Goal: Transaction & Acquisition: Book appointment/travel/reservation

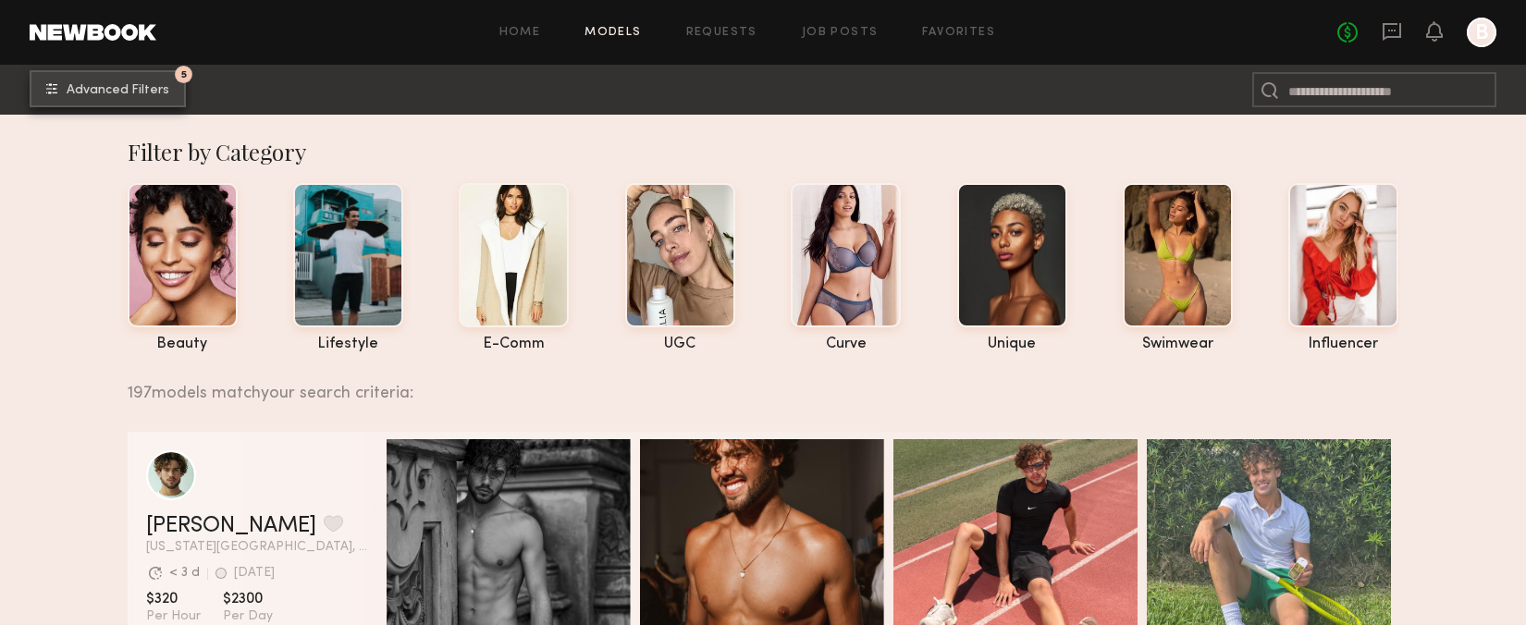
click at [126, 89] on span "Advanced Filters" at bounding box center [118, 90] width 103 height 13
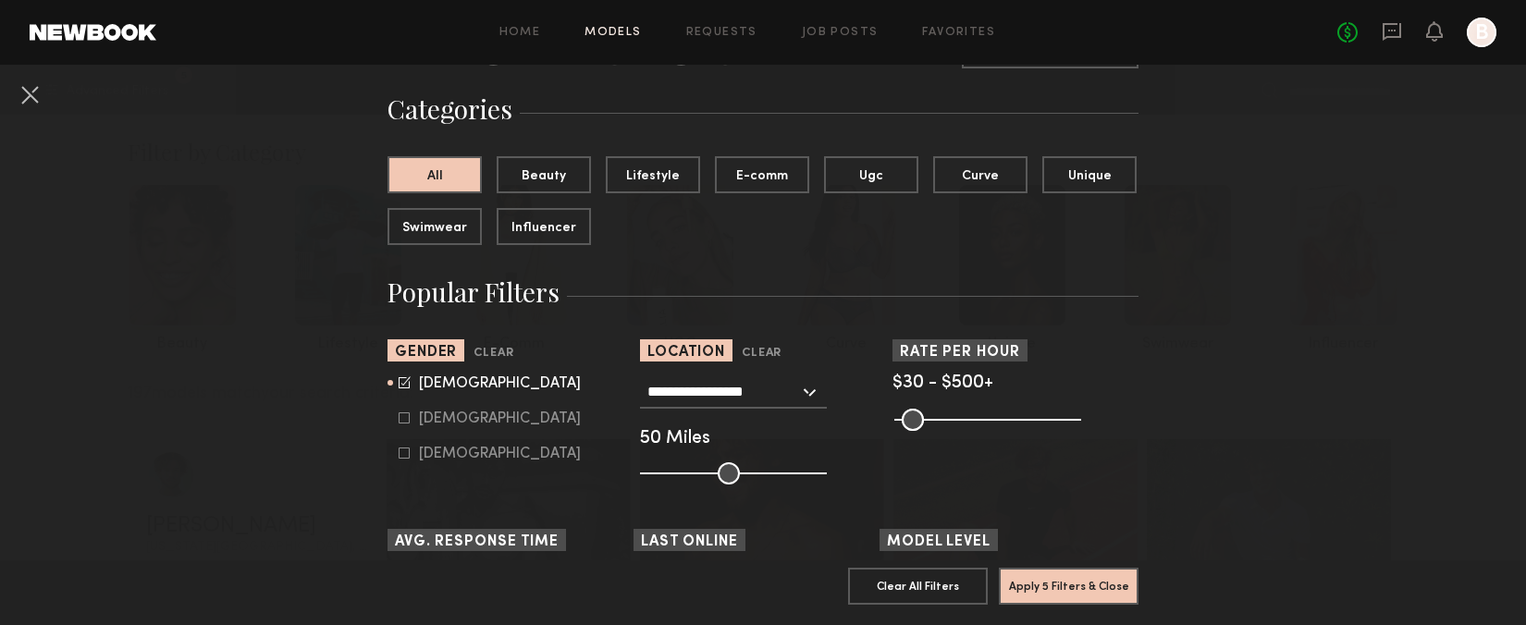
scroll to position [122, 0]
drag, startPoint x: 402, startPoint y: 386, endPoint x: 403, endPoint y: 402, distance: 16.7
click at [402, 386] on icon at bounding box center [405, 382] width 12 height 12
type input "*"
click at [404, 419] on icon at bounding box center [404, 417] width 11 height 11
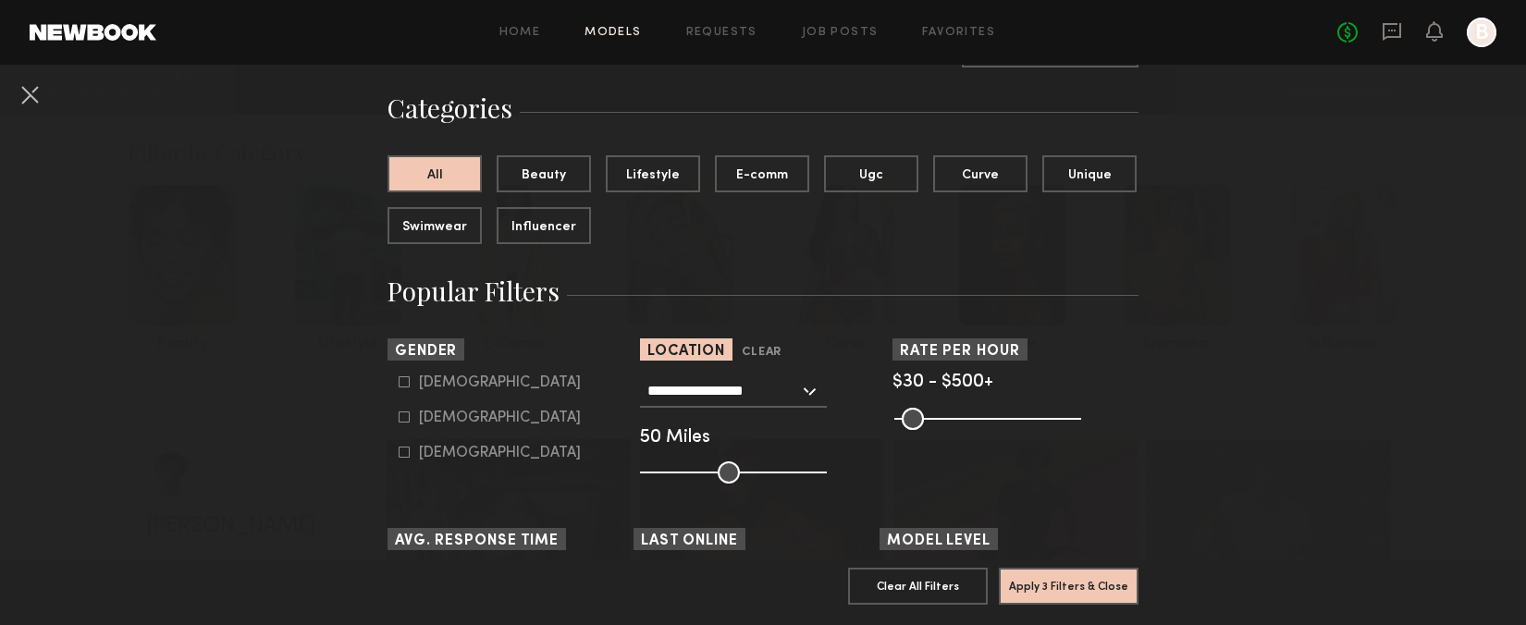
type input "**"
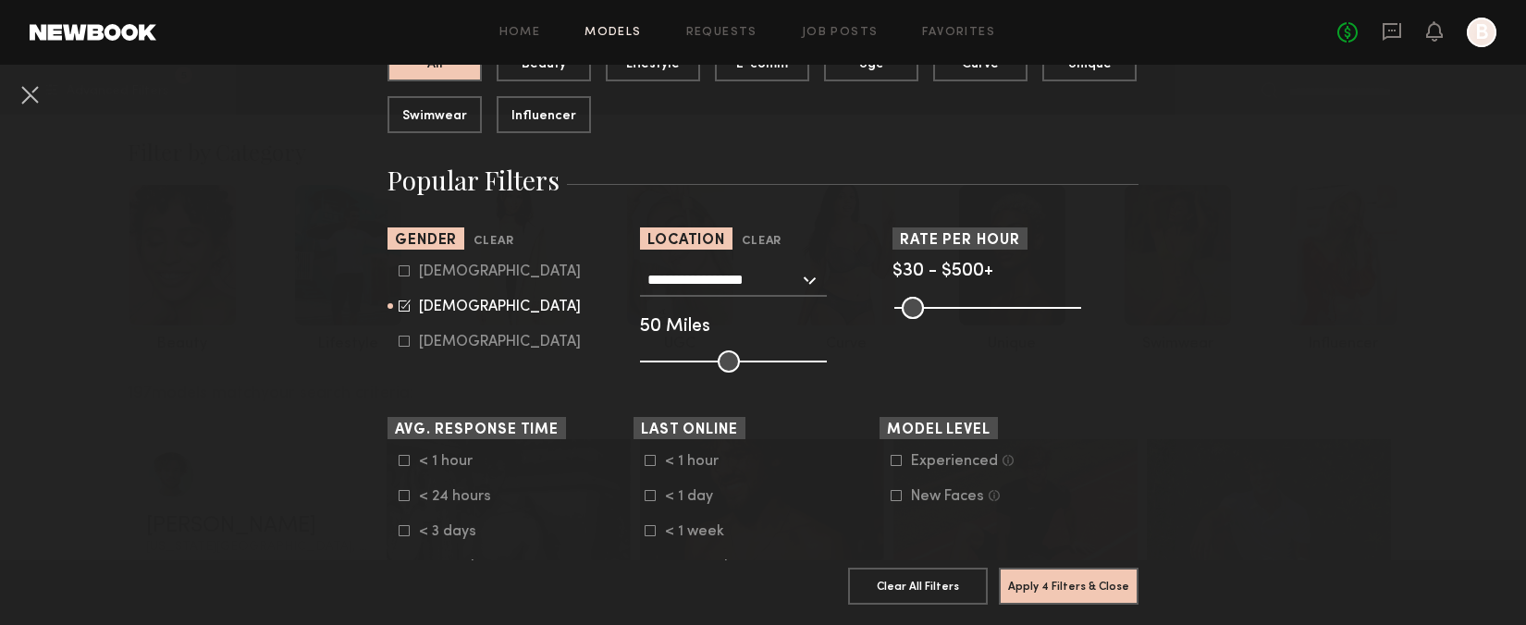
scroll to position [217, 0]
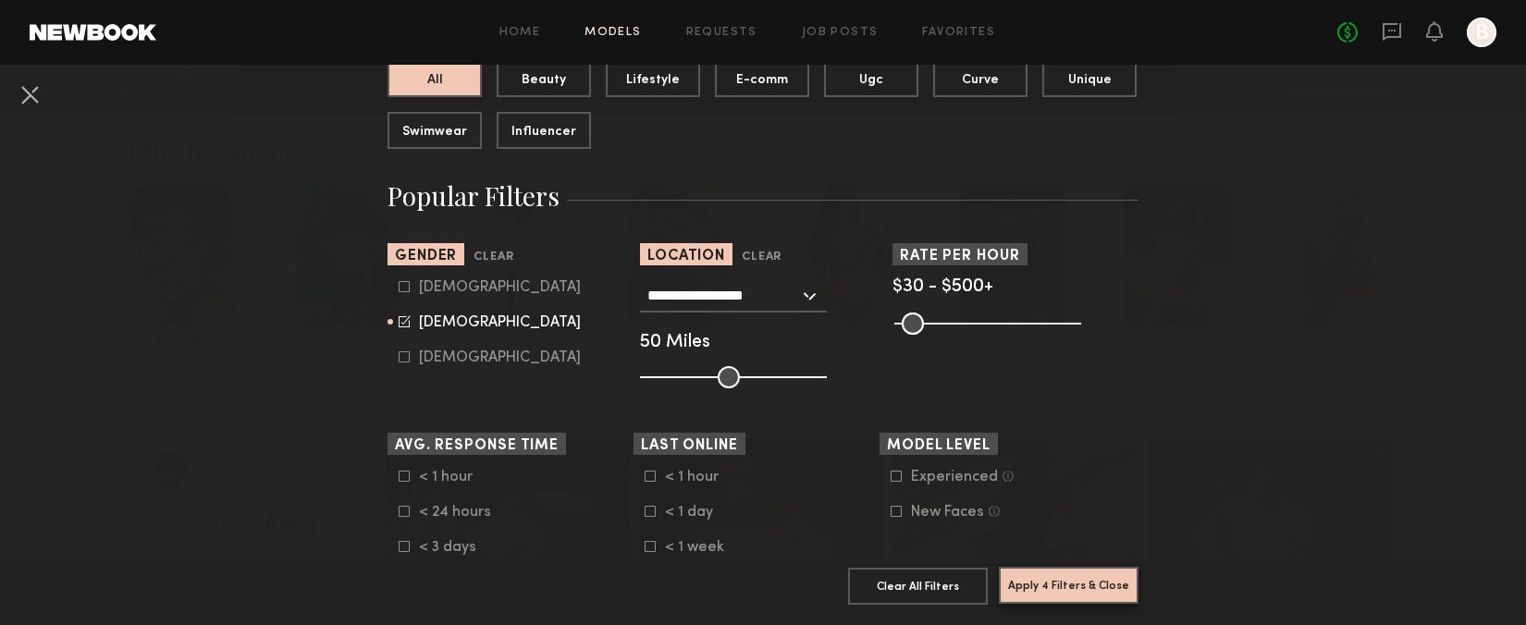
click at [1077, 590] on button "Apply 4 Filters & Close" at bounding box center [1069, 585] width 140 height 37
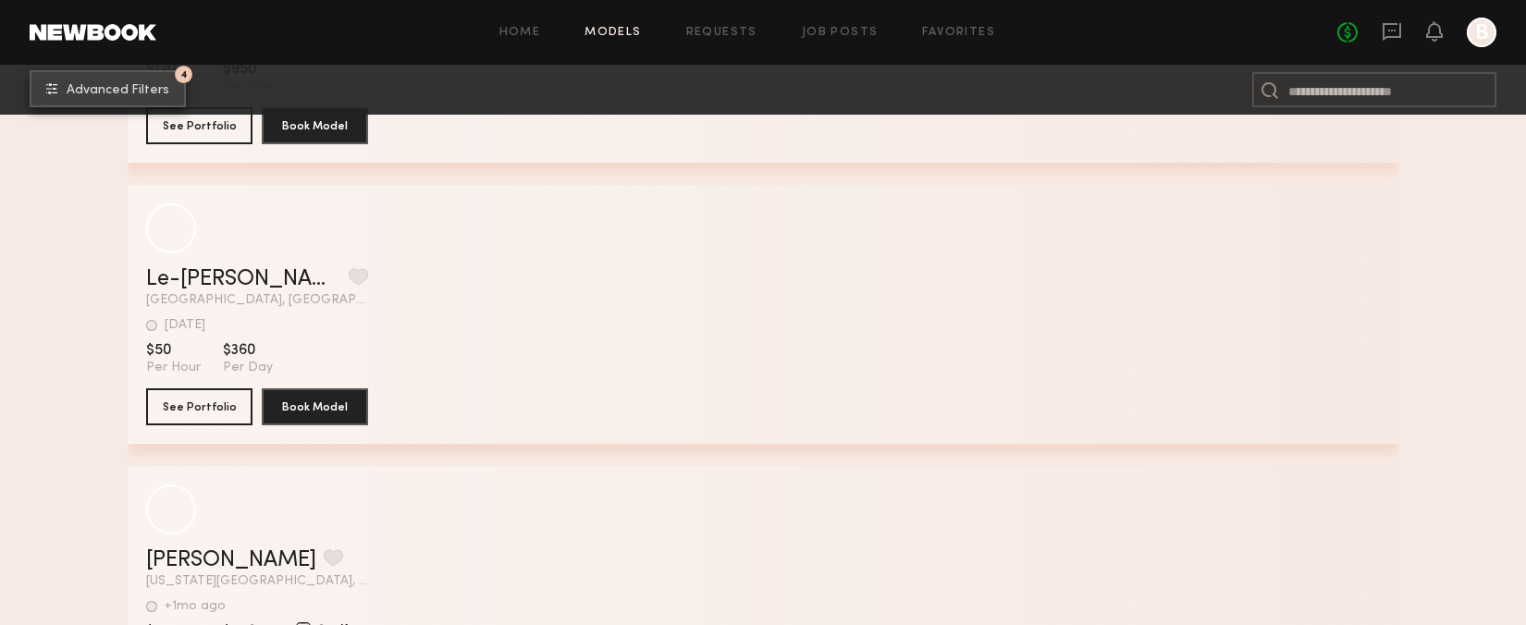
scroll to position [6430, 0]
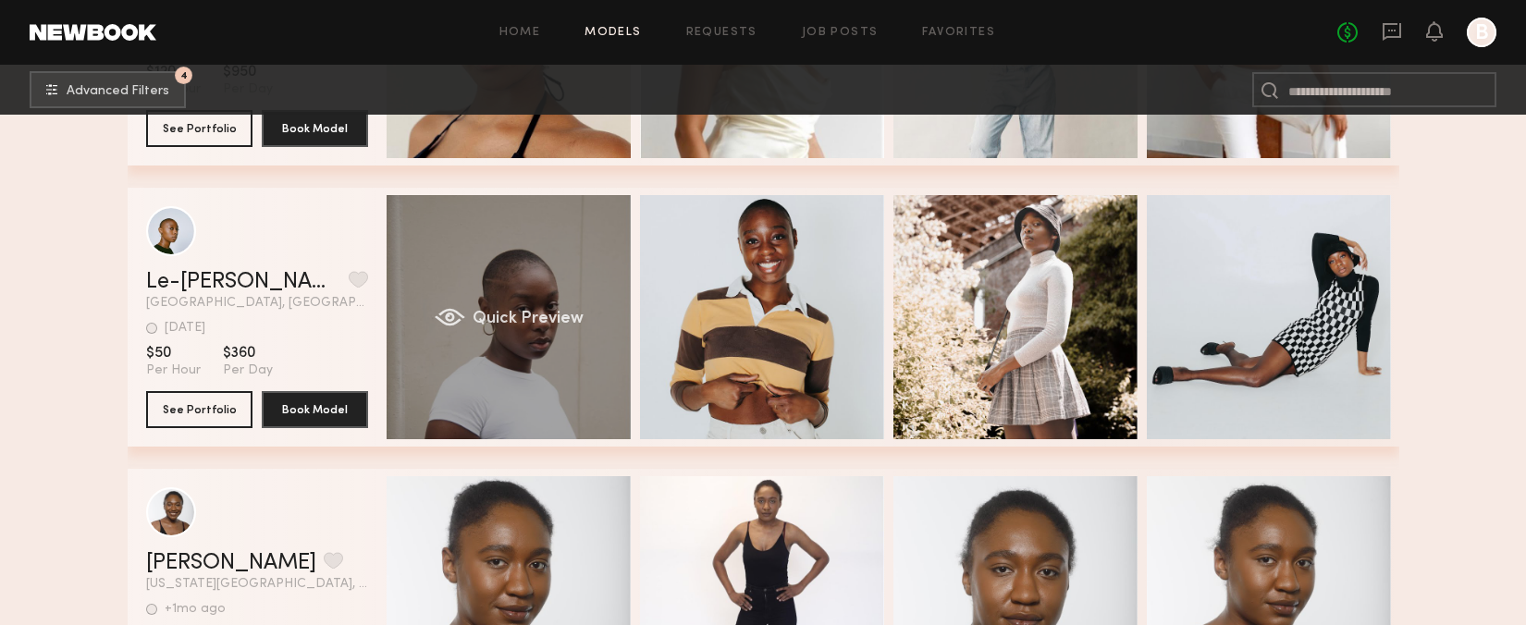
click at [570, 266] on div "Quick Preview" at bounding box center [509, 317] width 244 height 244
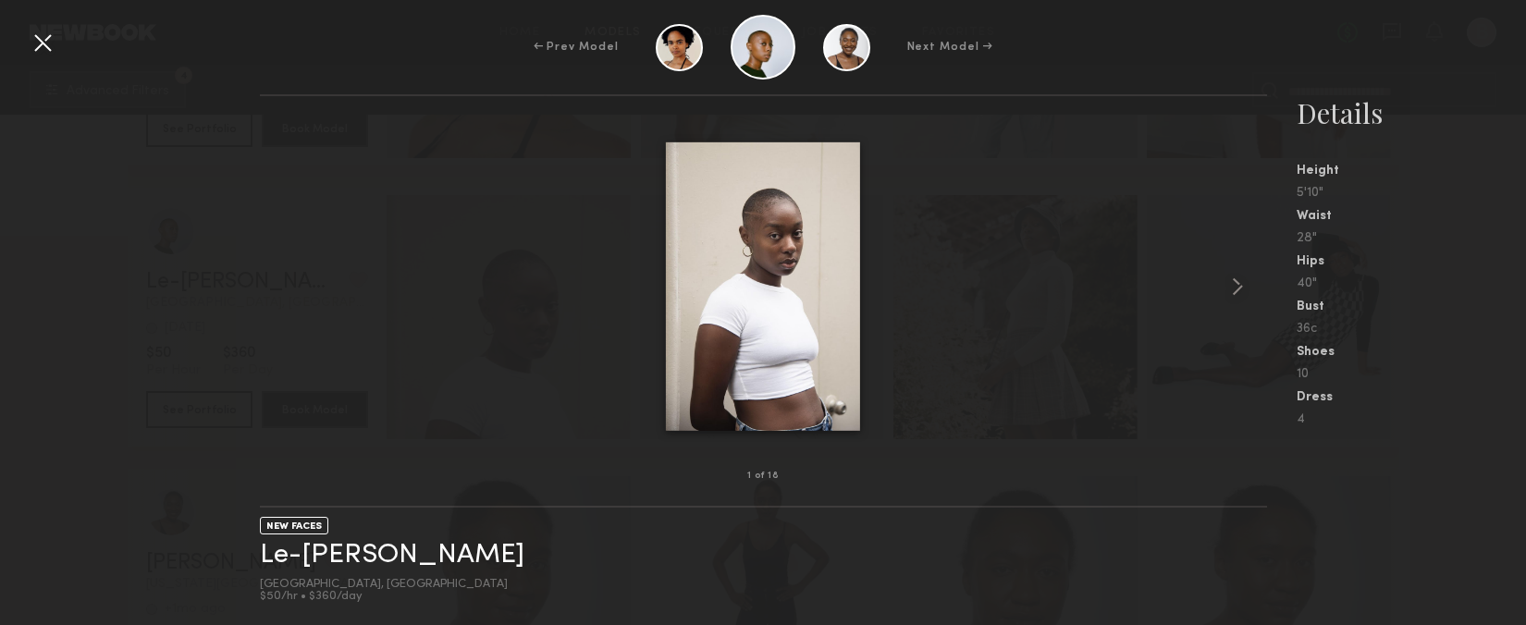
click at [40, 42] on div at bounding box center [43, 43] width 30 height 30
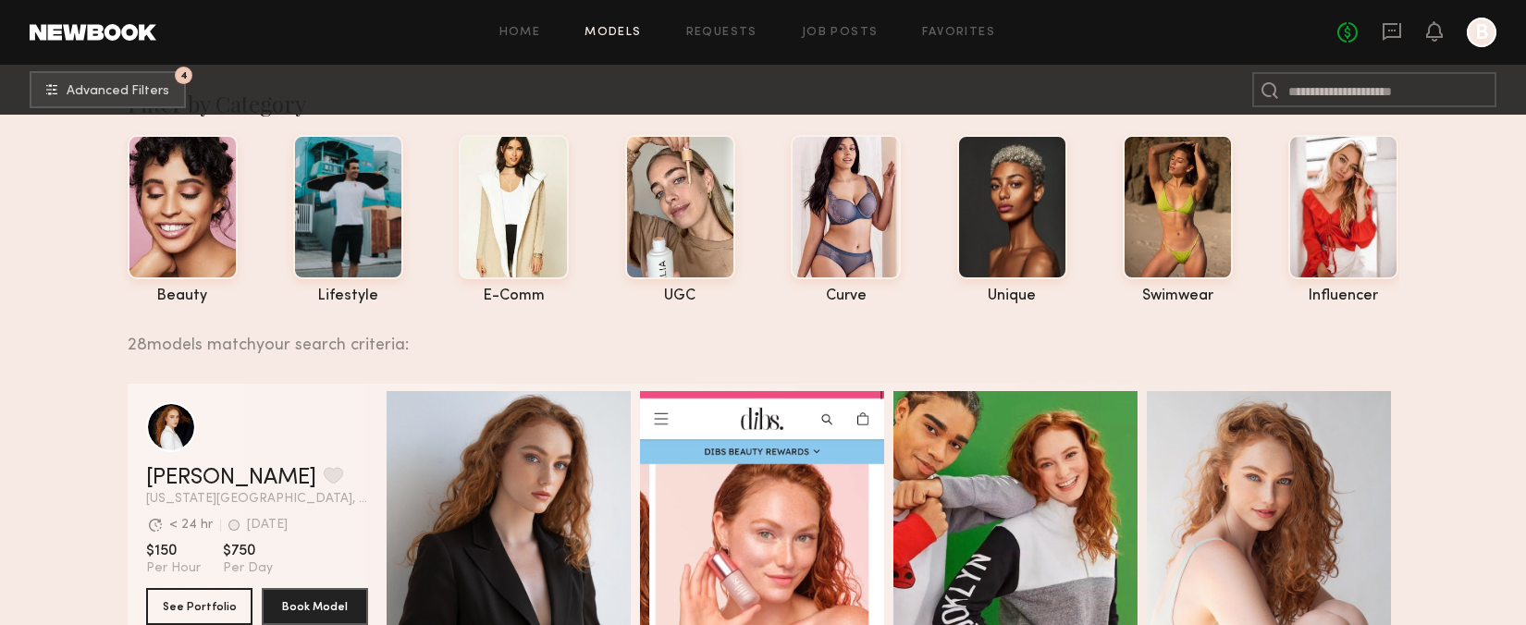
scroll to position [46, 0]
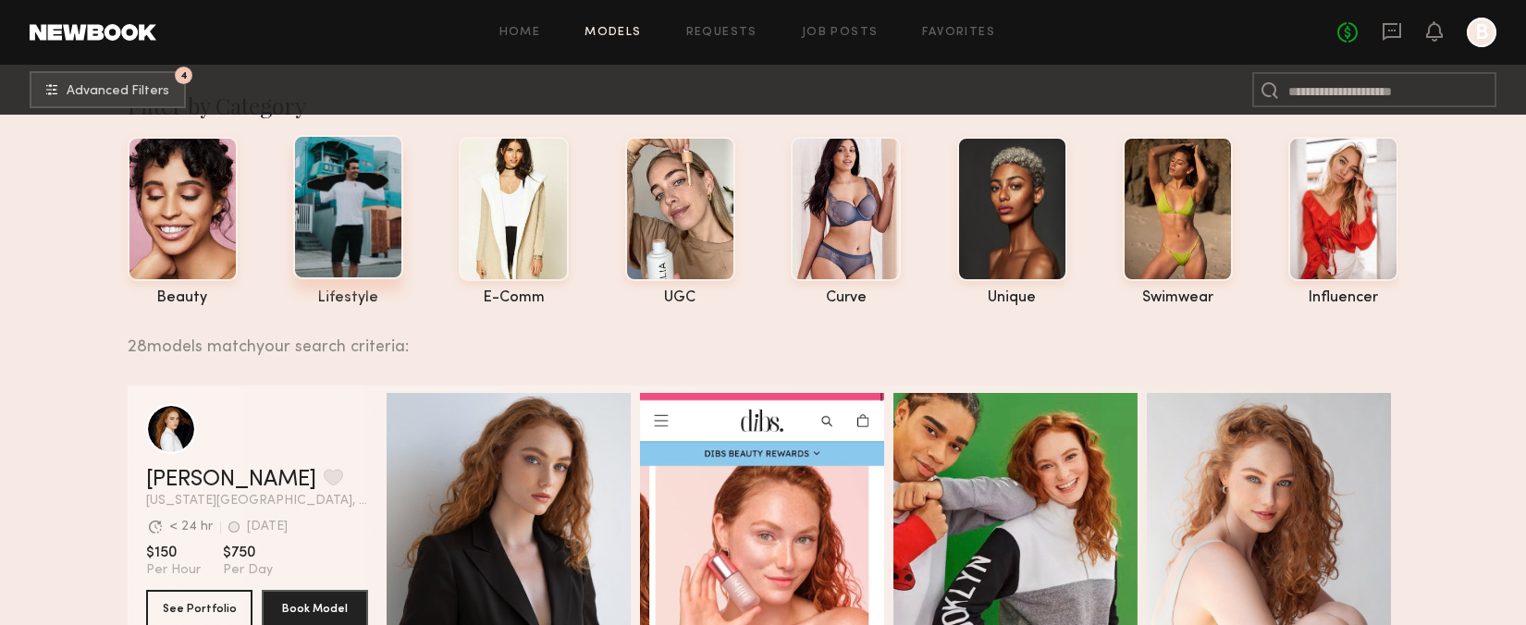
click at [356, 212] on div at bounding box center [348, 207] width 110 height 144
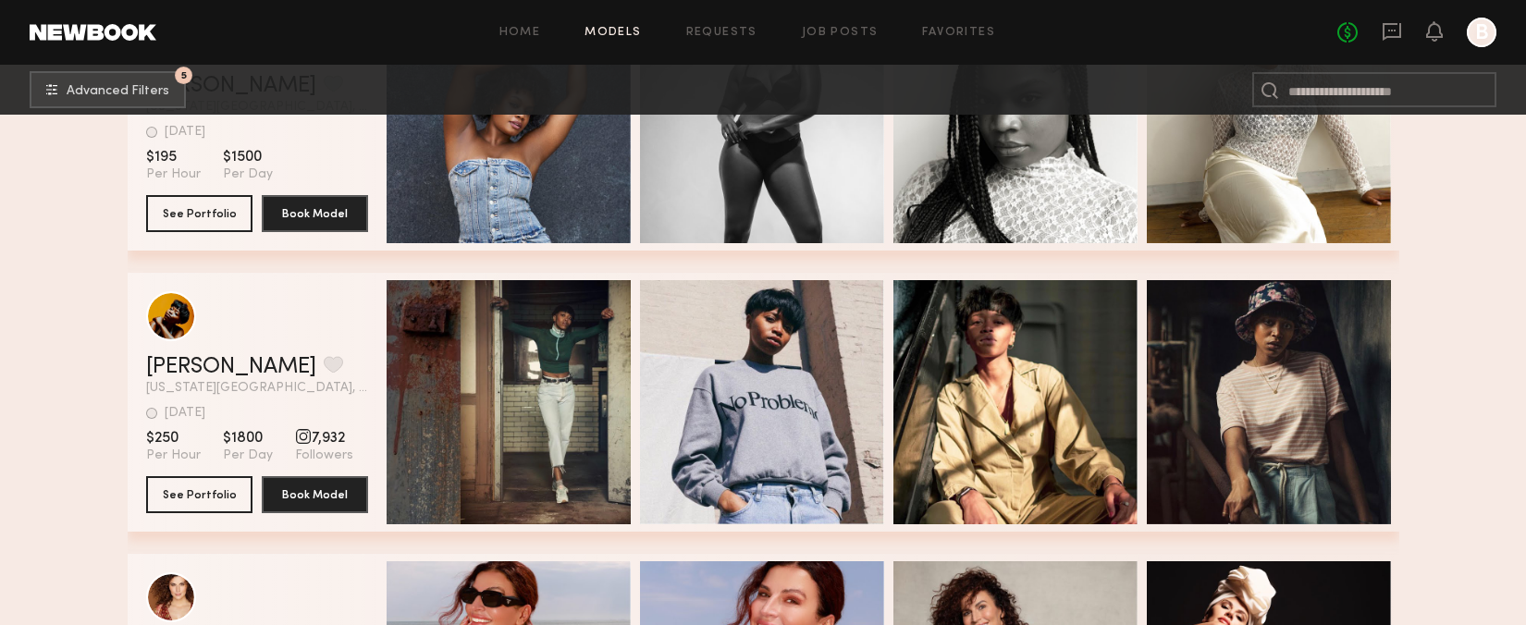
scroll to position [2688, 0]
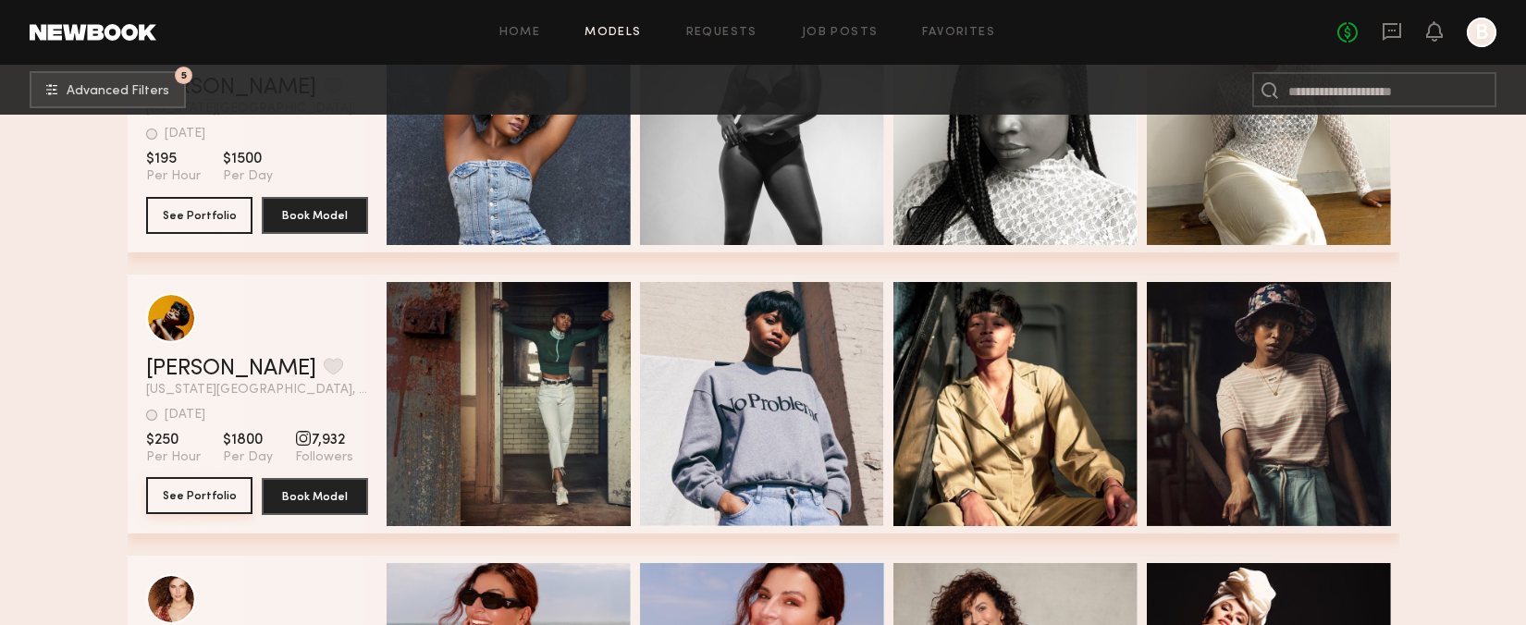
click at [191, 507] on button "See Portfolio" at bounding box center [199, 495] width 106 height 37
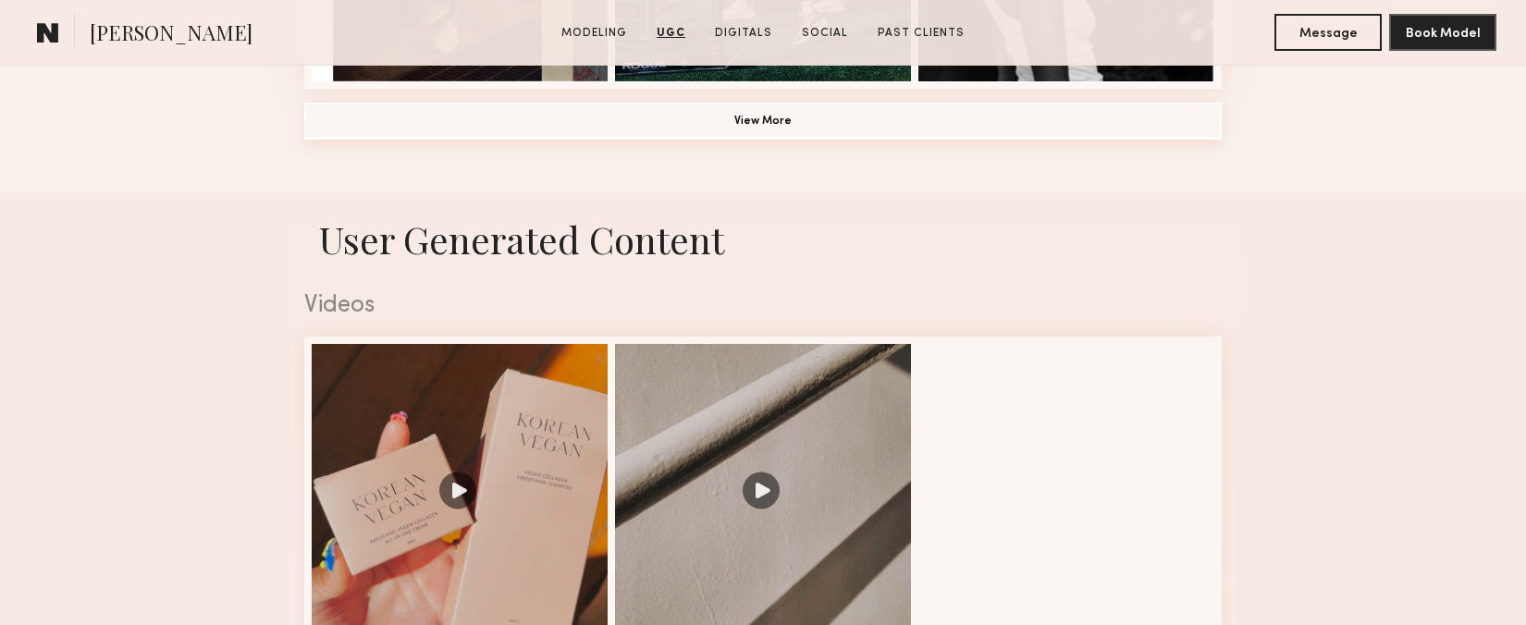
scroll to position [1603, 0]
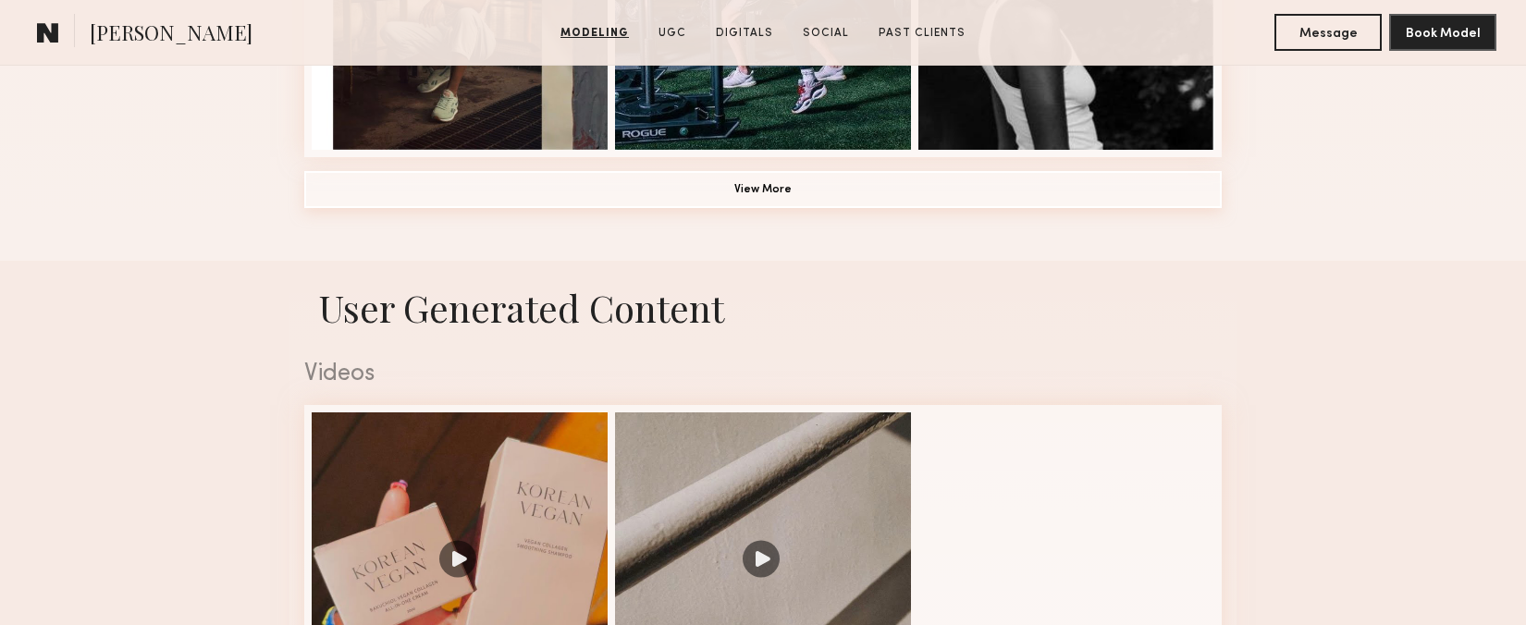
click at [776, 192] on button "View More" at bounding box center [763, 189] width 918 height 37
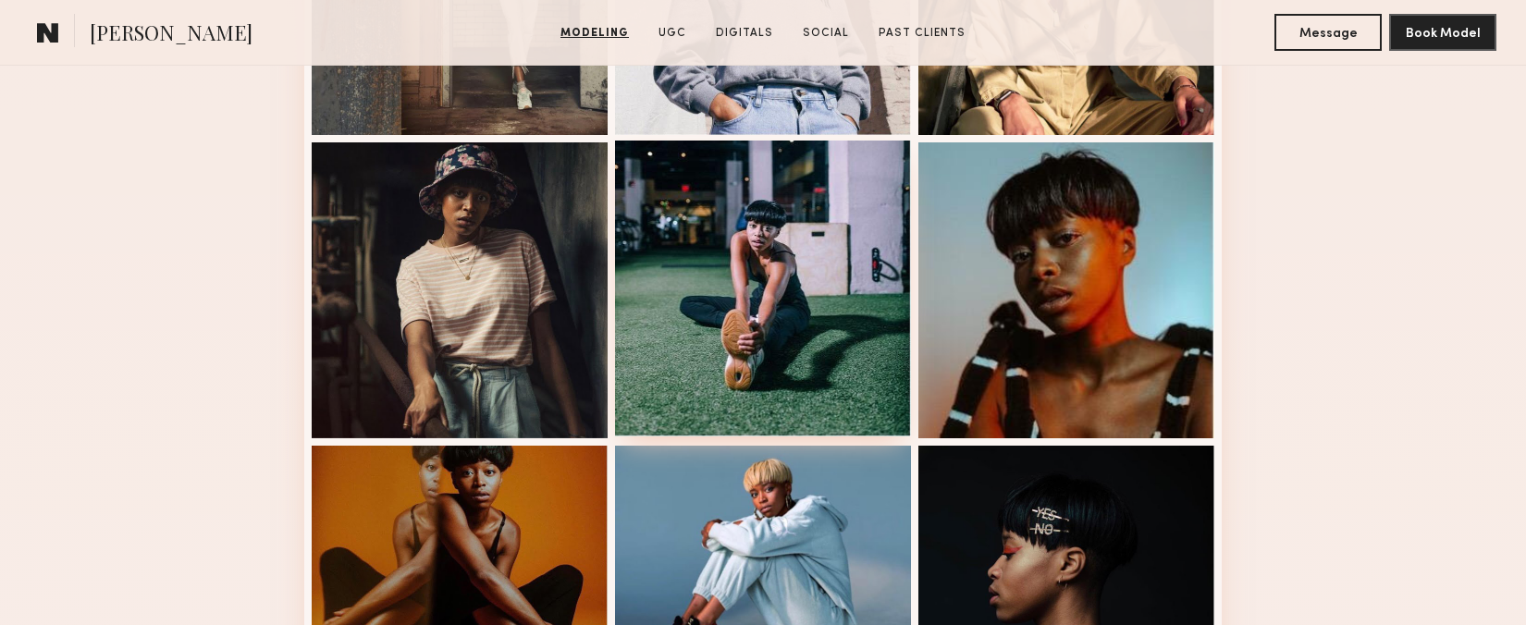
scroll to position [718, 0]
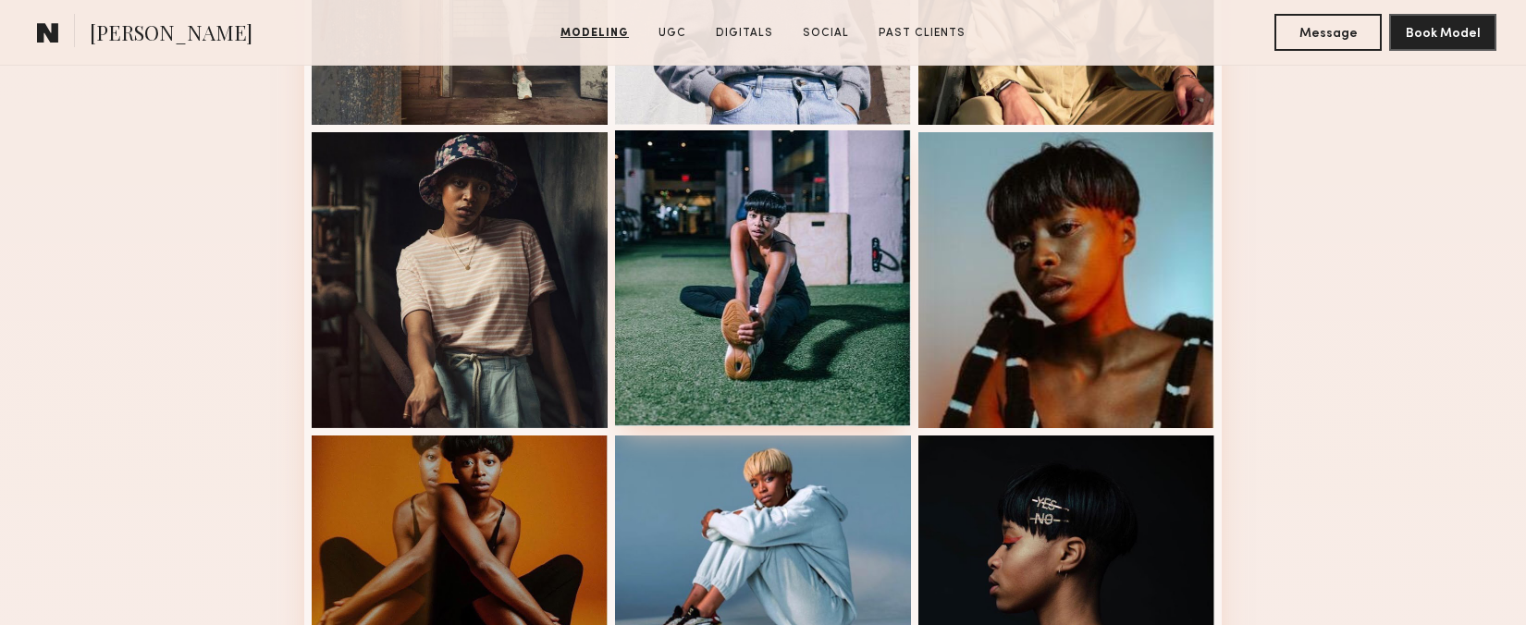
click at [834, 324] on div at bounding box center [763, 278] width 296 height 296
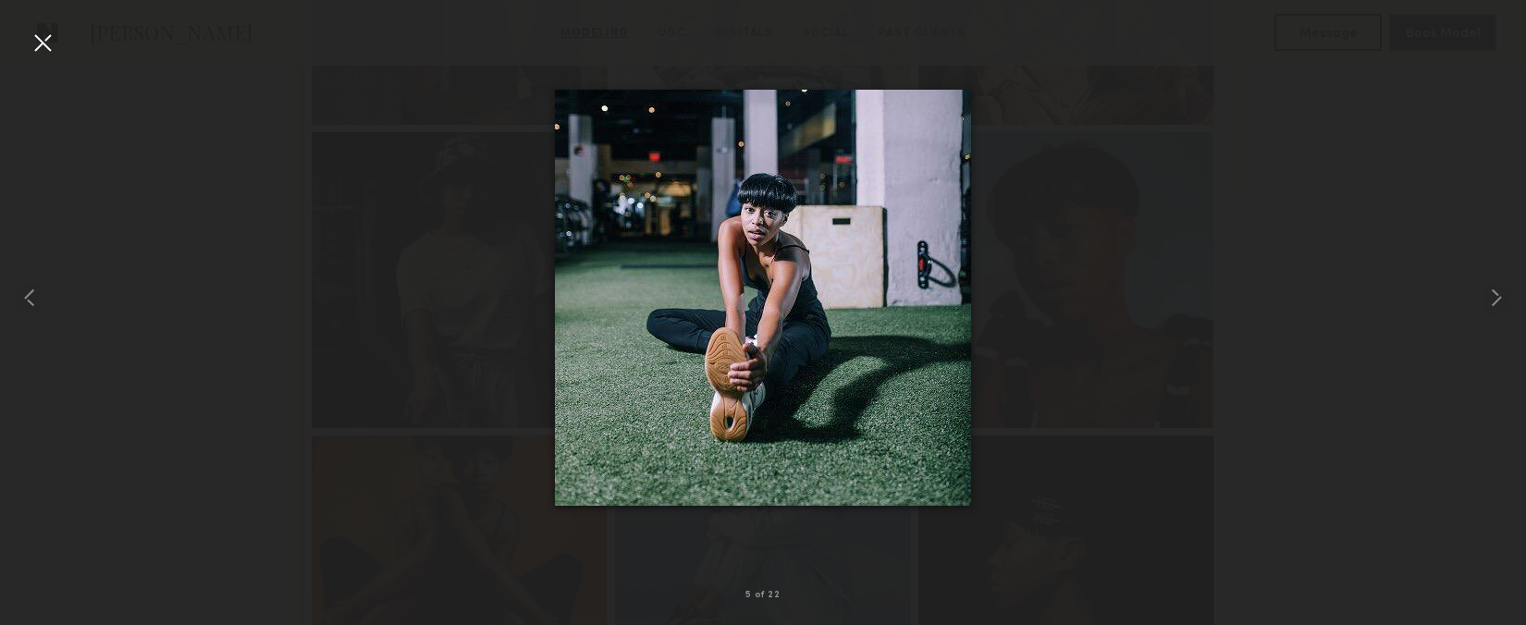
click at [42, 42] on div at bounding box center [43, 43] width 30 height 30
